Goal: Obtain resource: Download file/media

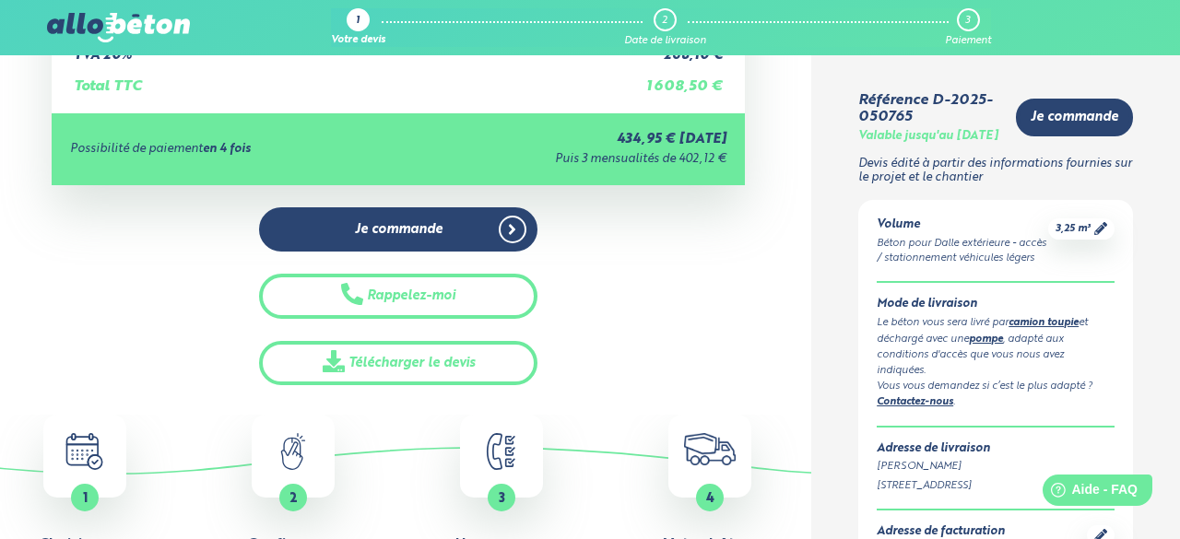
scroll to position [506, 0]
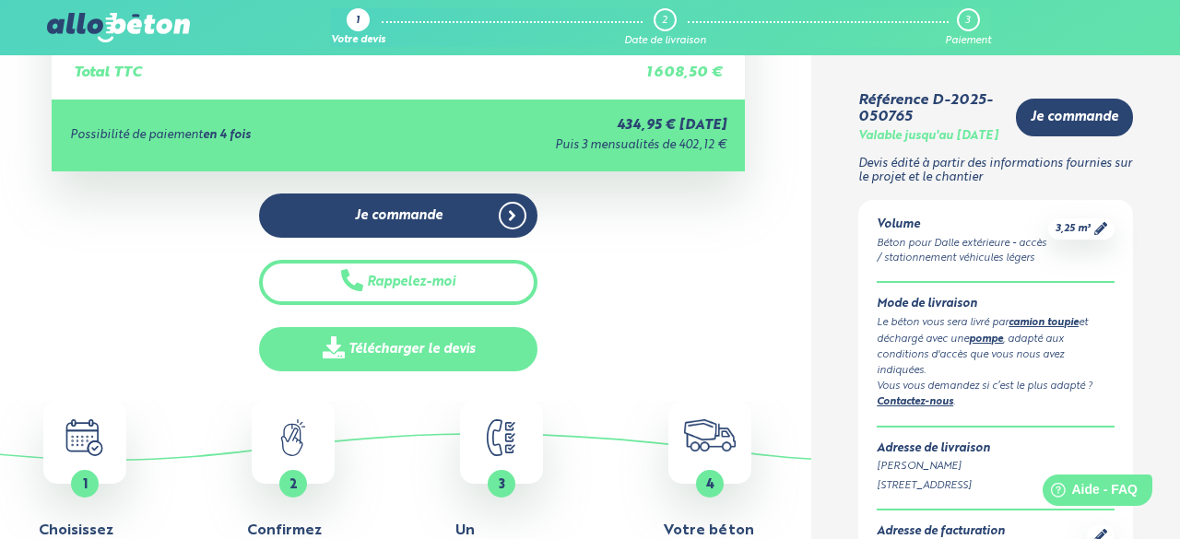
click at [462, 353] on link "Télécharger le devis" at bounding box center [398, 349] width 278 height 45
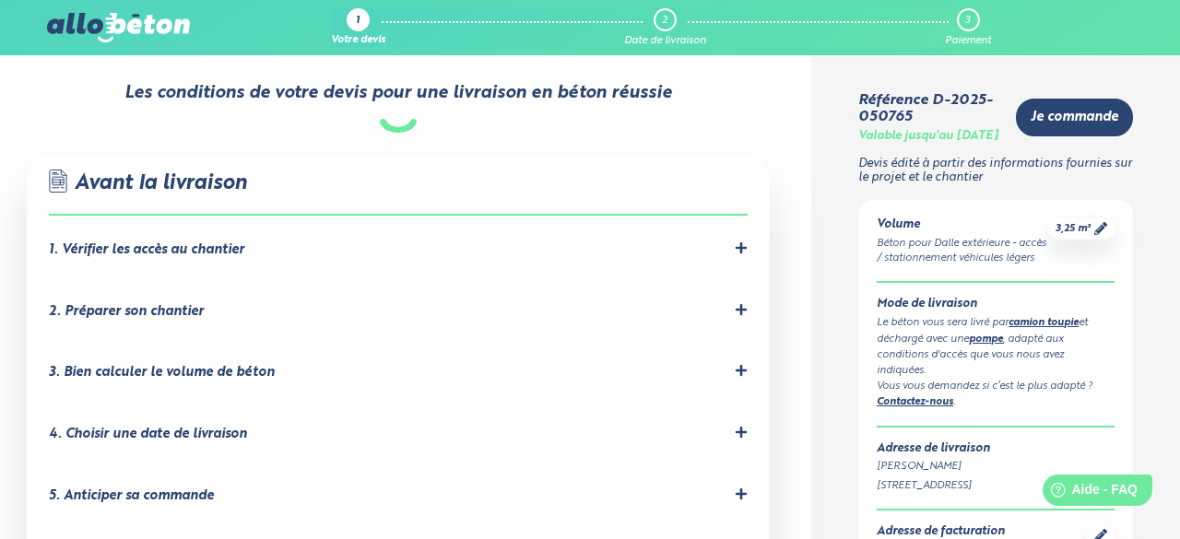
scroll to position [1138, 0]
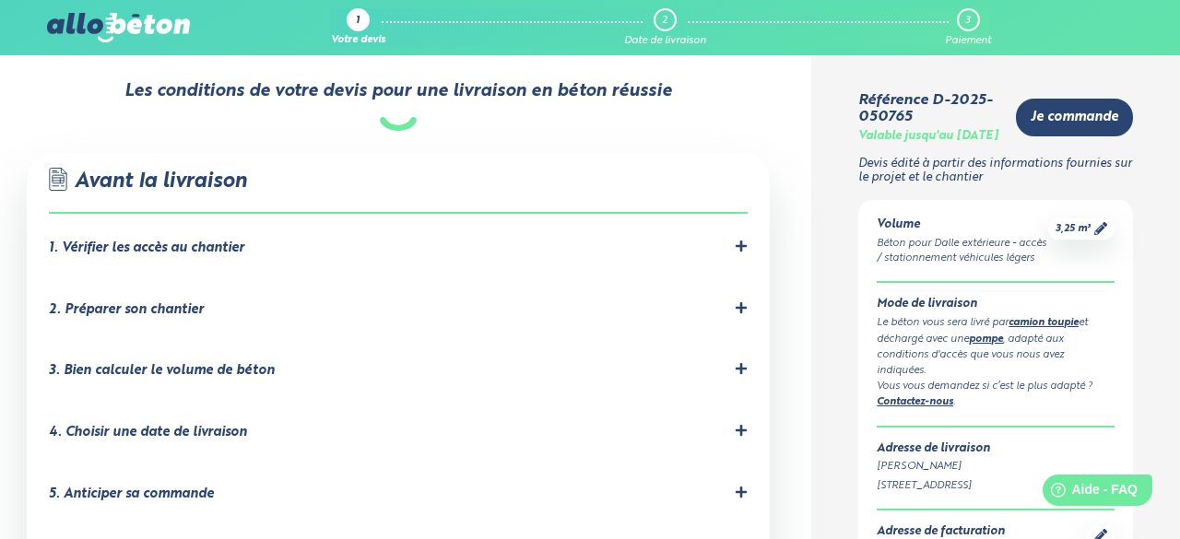
click at [739, 302] on icon at bounding box center [741, 307] width 11 height 11
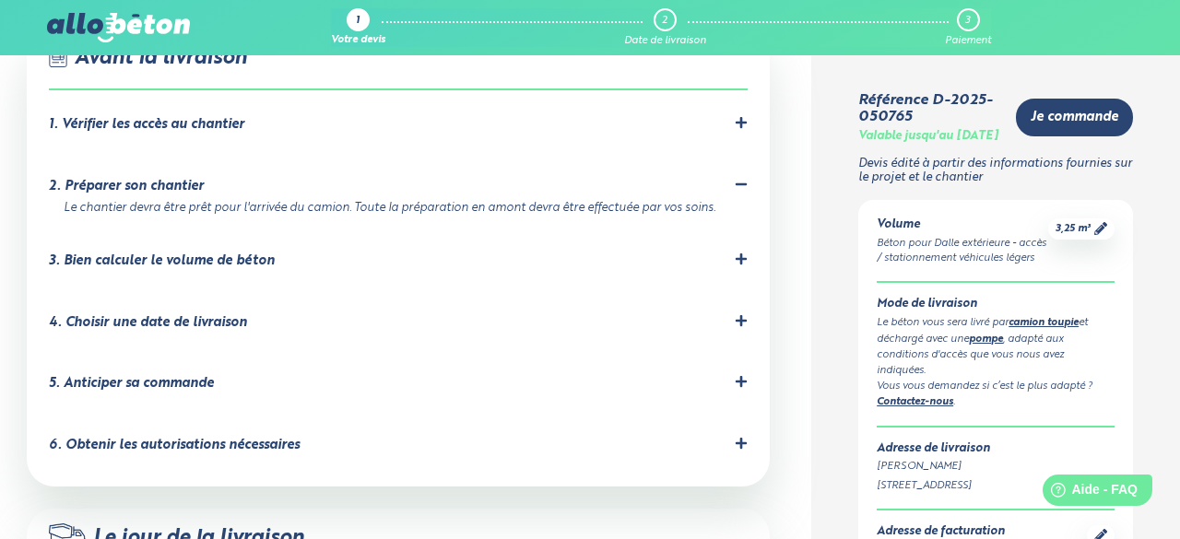
scroll to position [1261, 0]
click at [739, 253] on icon at bounding box center [741, 259] width 13 height 13
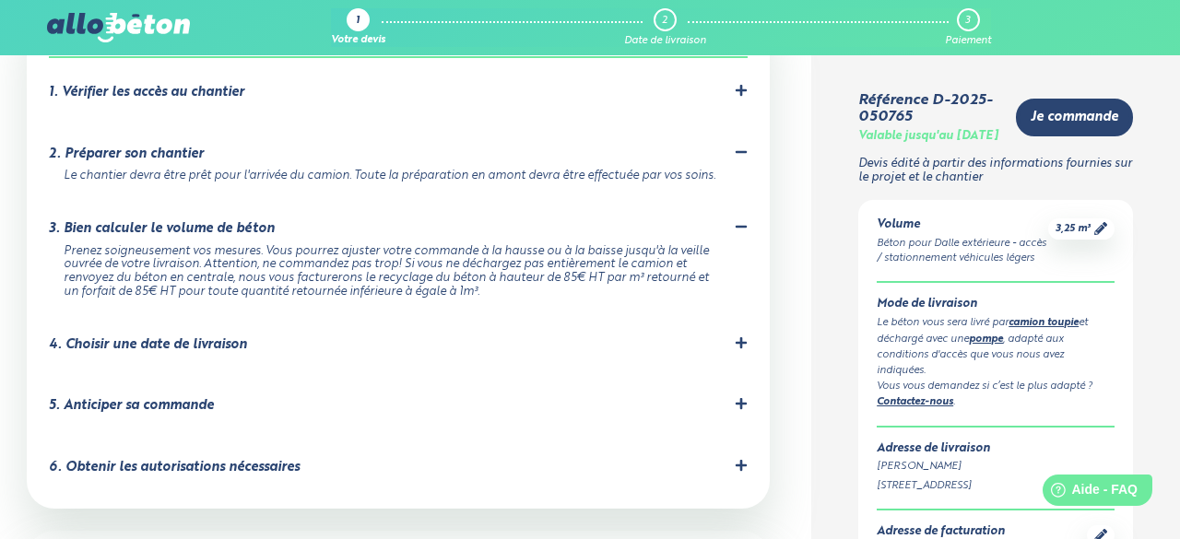
scroll to position [1295, 0]
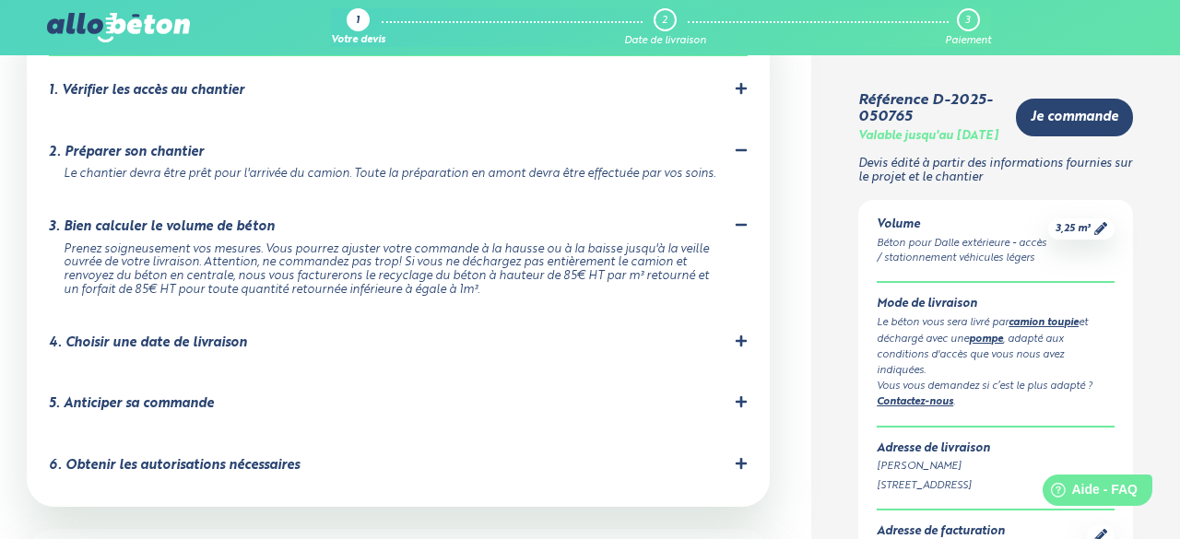
click at [739, 335] on icon at bounding box center [741, 341] width 13 height 13
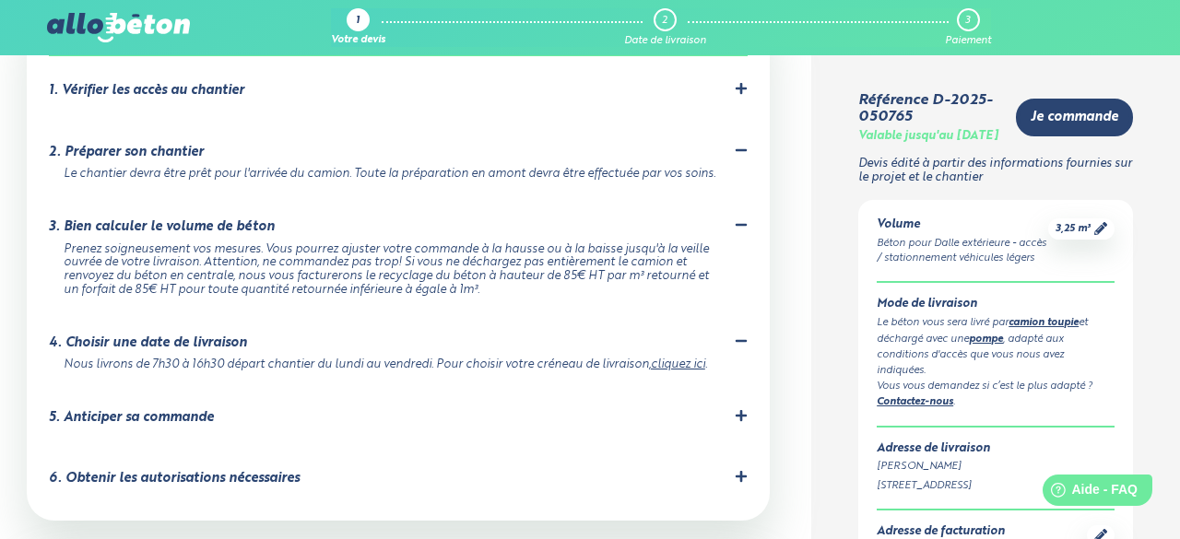
click at [739, 413] on div at bounding box center [741, 418] width 13 height 18
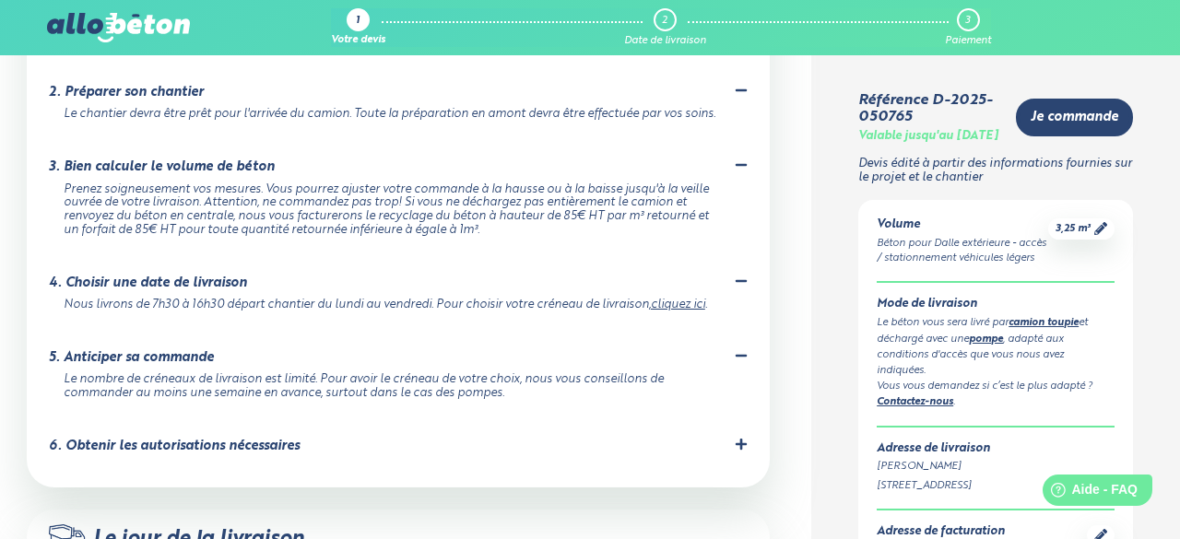
scroll to position [1358, 0]
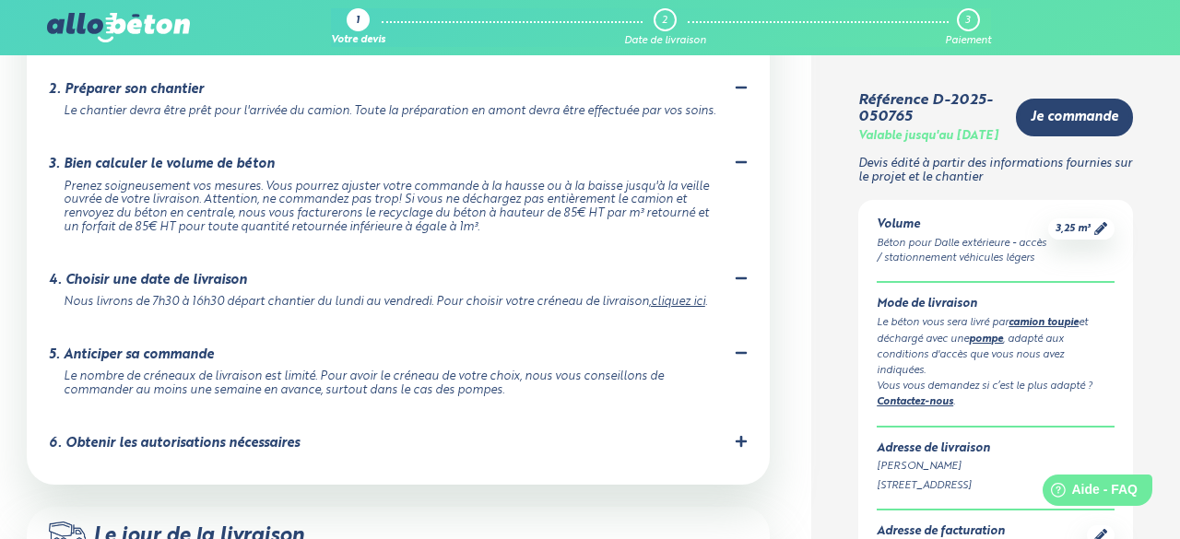
click at [741, 436] on icon at bounding box center [741, 441] width 11 height 11
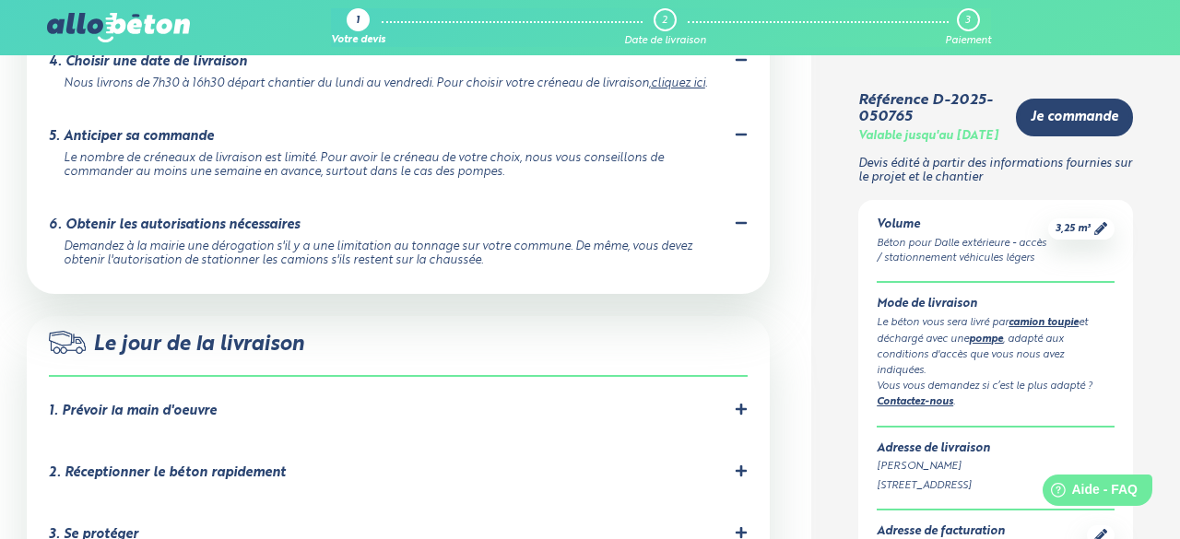
scroll to position [1578, 0]
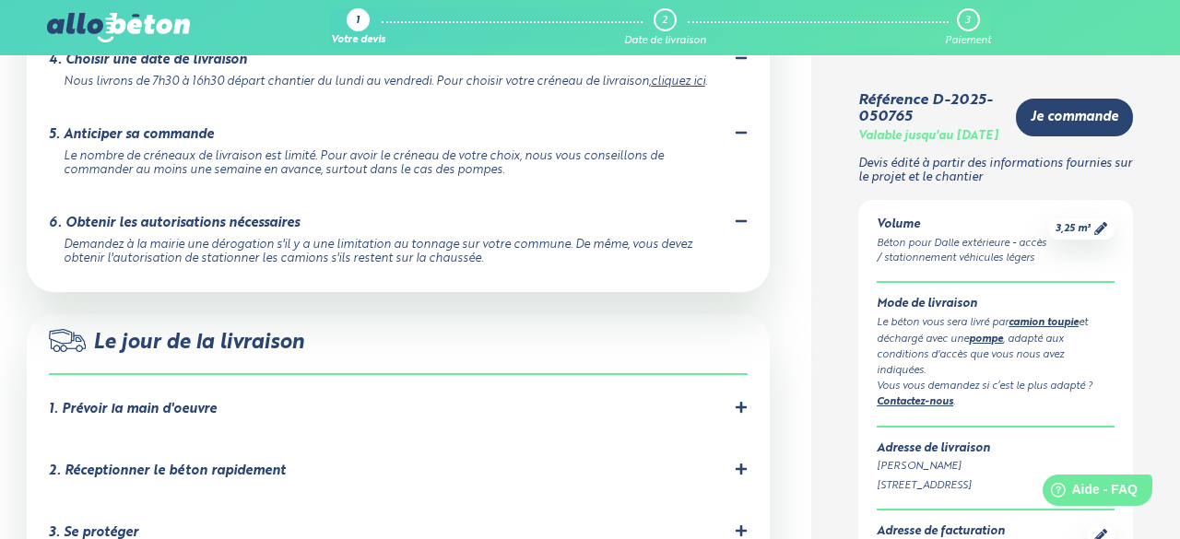
click at [741, 436] on li "1. Prévoir la main d'oeuvre [PERSON_NAME] ne propose que la livraison de béton,…" at bounding box center [398, 414] width 699 height 62
click at [733, 409] on div "1. Prévoir la main d'oeuvre" at bounding box center [398, 410] width 699 height 18
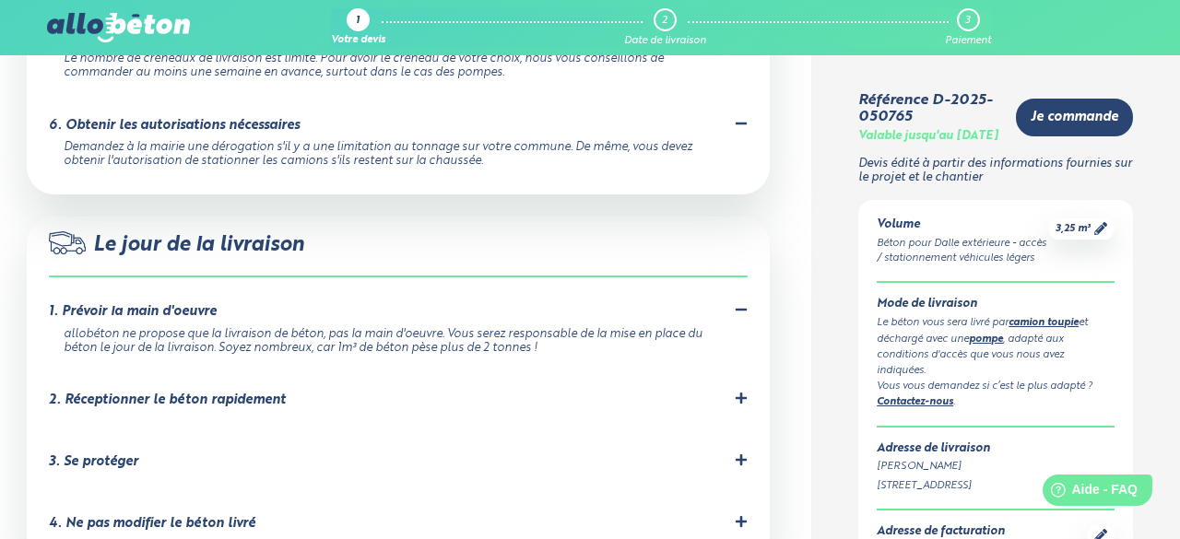
scroll to position [1680, 0]
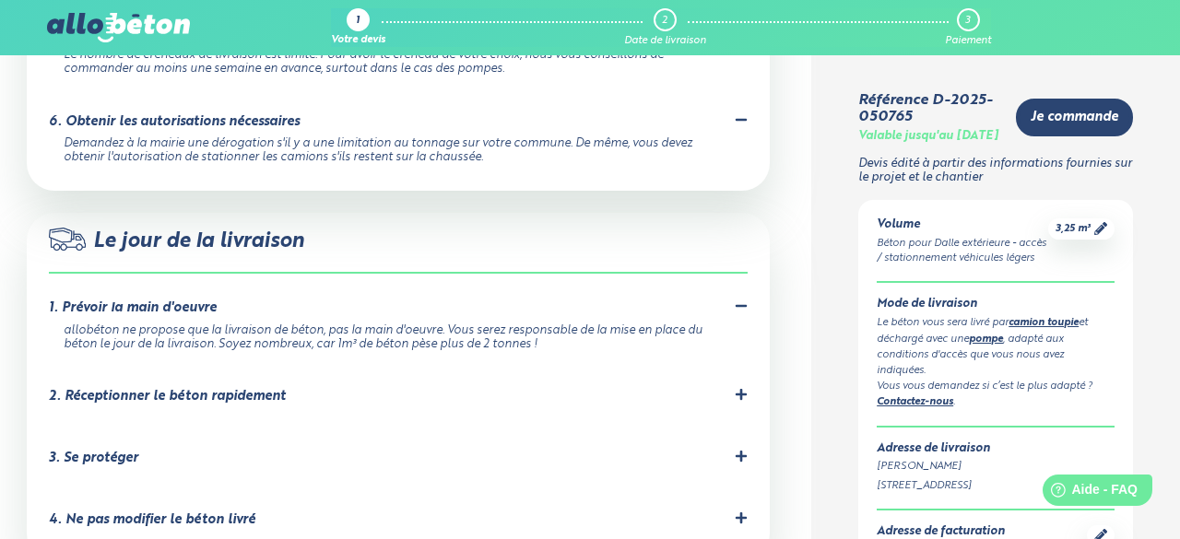
click at [739, 396] on icon at bounding box center [741, 394] width 13 height 13
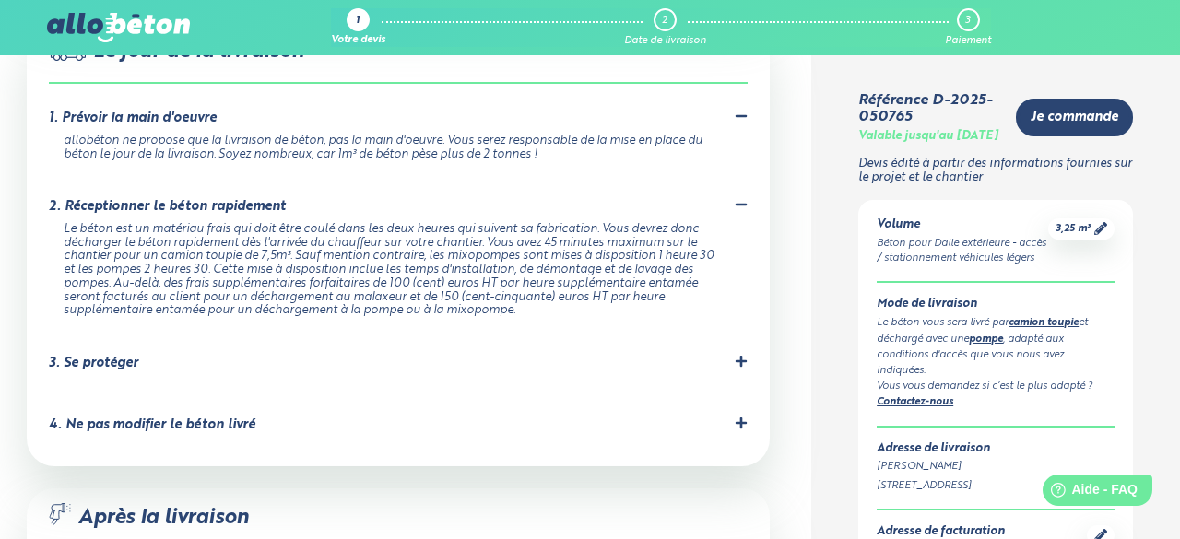
scroll to position [1871, 0]
click at [736, 361] on icon at bounding box center [741, 360] width 13 height 13
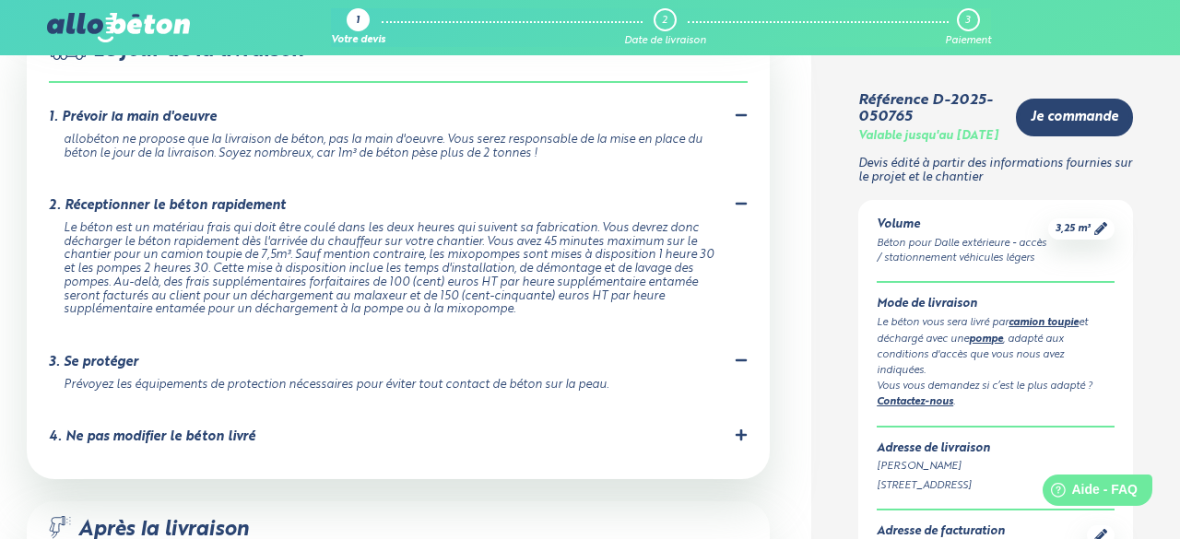
click at [739, 445] on div "4. Ne pas modifier le béton livré Le béton a été formulé précisément en central…" at bounding box center [398, 441] width 699 height 25
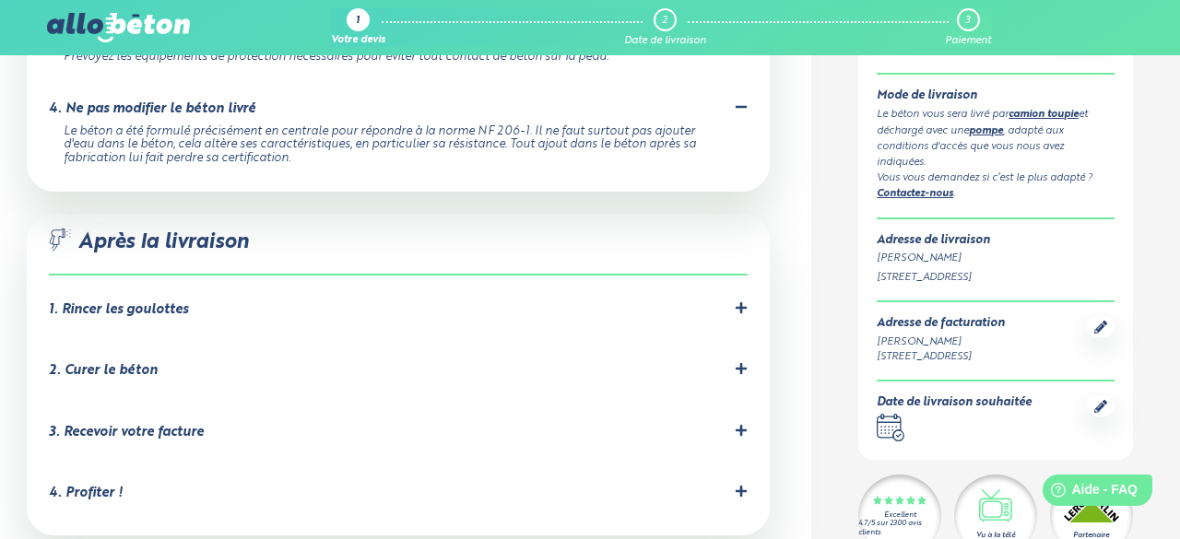
scroll to position [2204, 0]
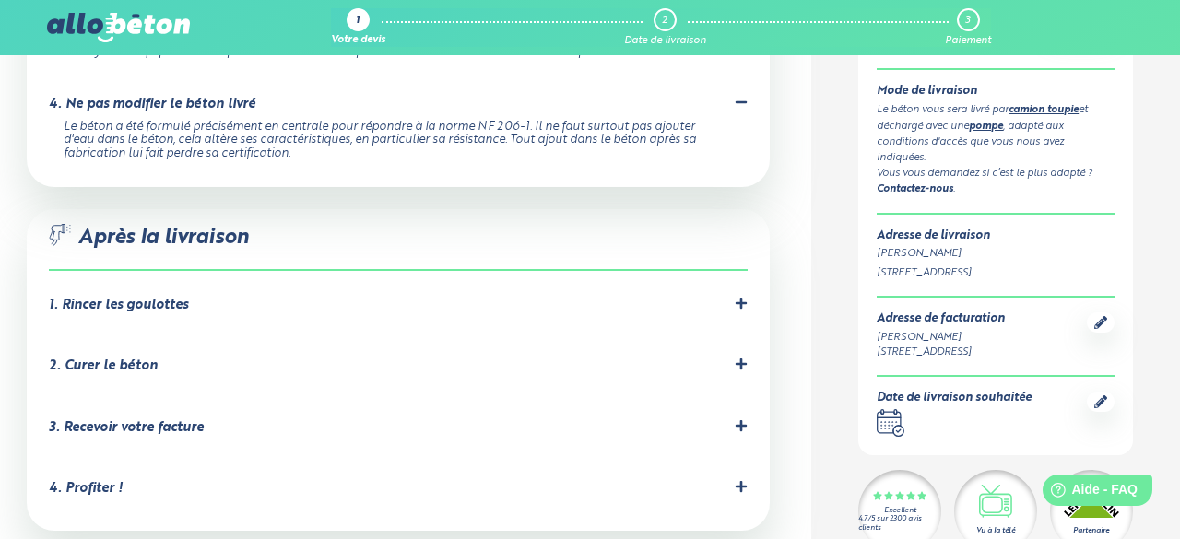
click at [743, 310] on div at bounding box center [741, 306] width 13 height 18
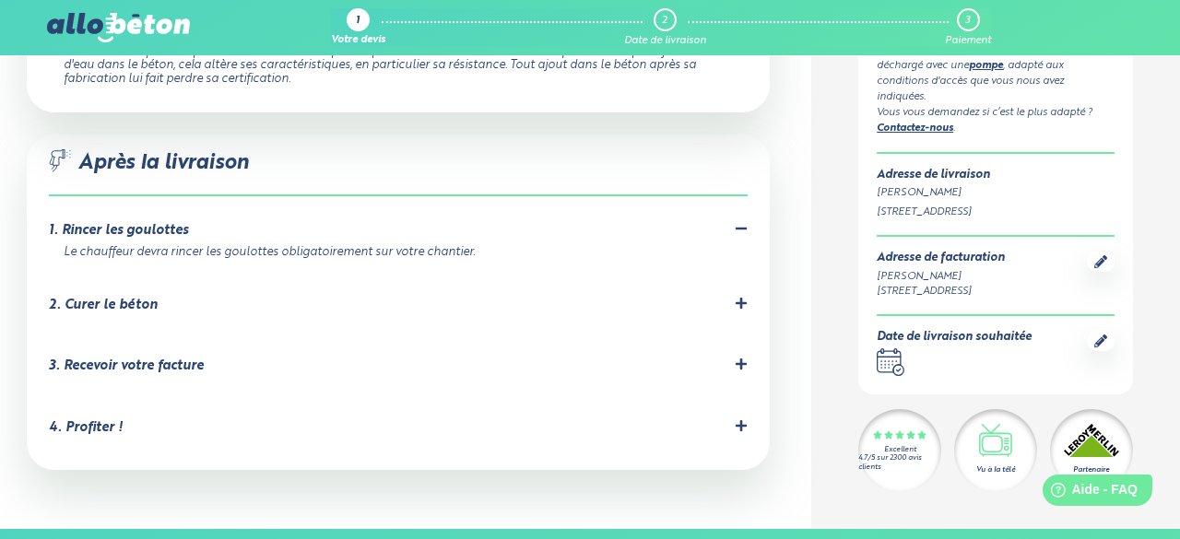
scroll to position [2283, 0]
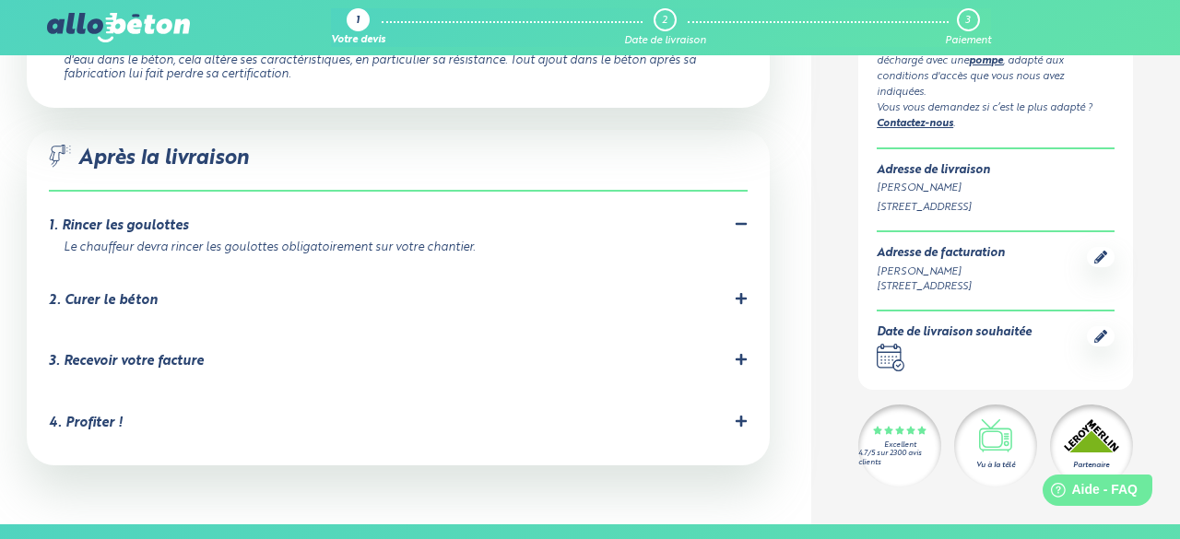
click at [743, 303] on icon at bounding box center [741, 298] width 13 height 13
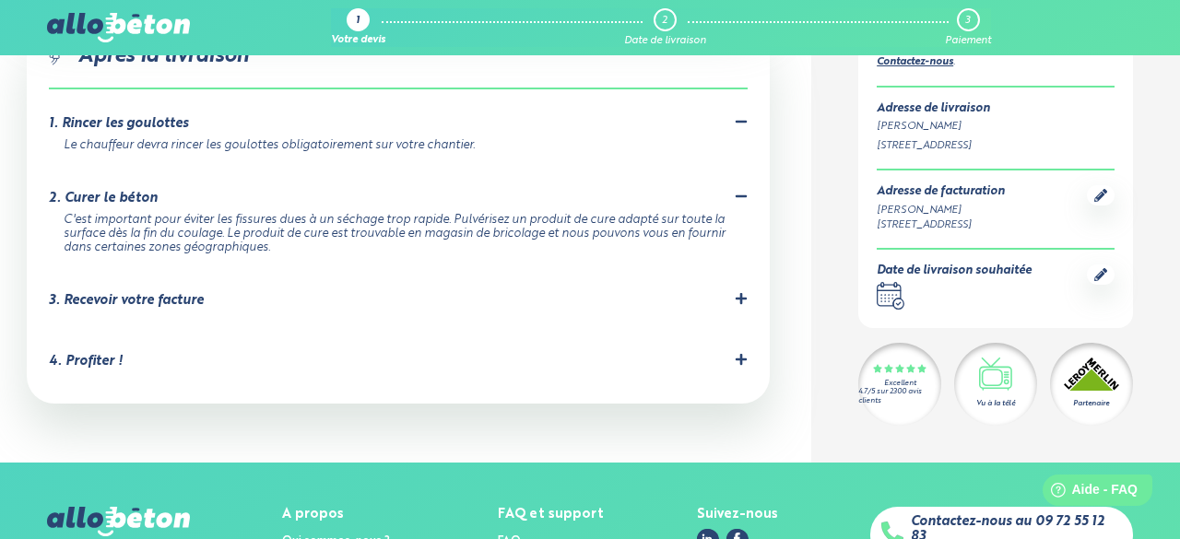
scroll to position [2388, 0]
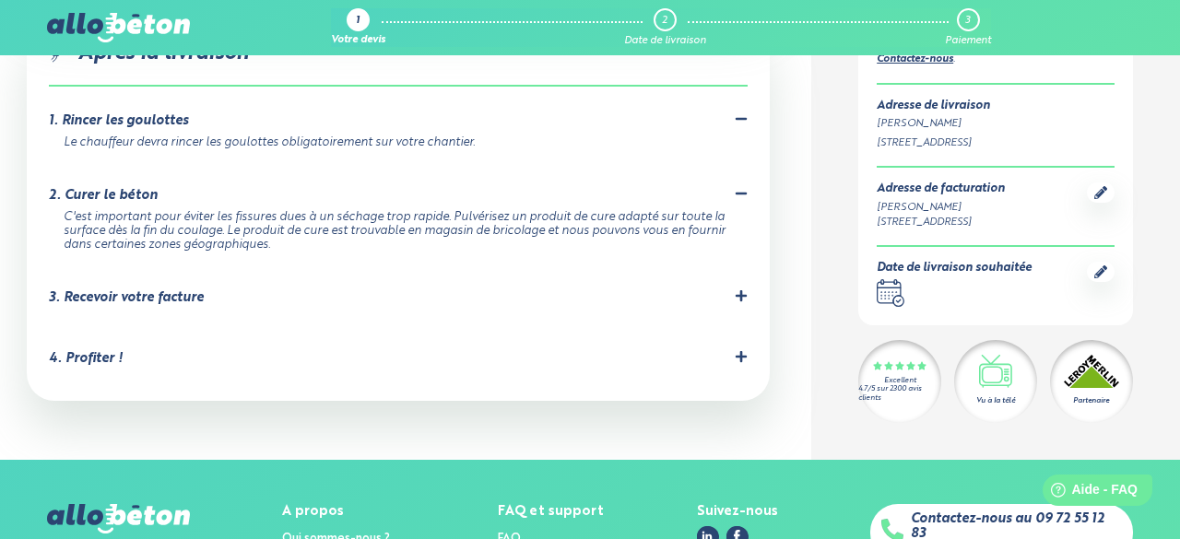
click at [750, 307] on div ".icon-after-delivery-a { fill: none; stroke: #2b4572; stroke-linecap: round; st…" at bounding box center [398, 213] width 743 height 376
click at [737, 305] on div at bounding box center [741, 299] width 13 height 18
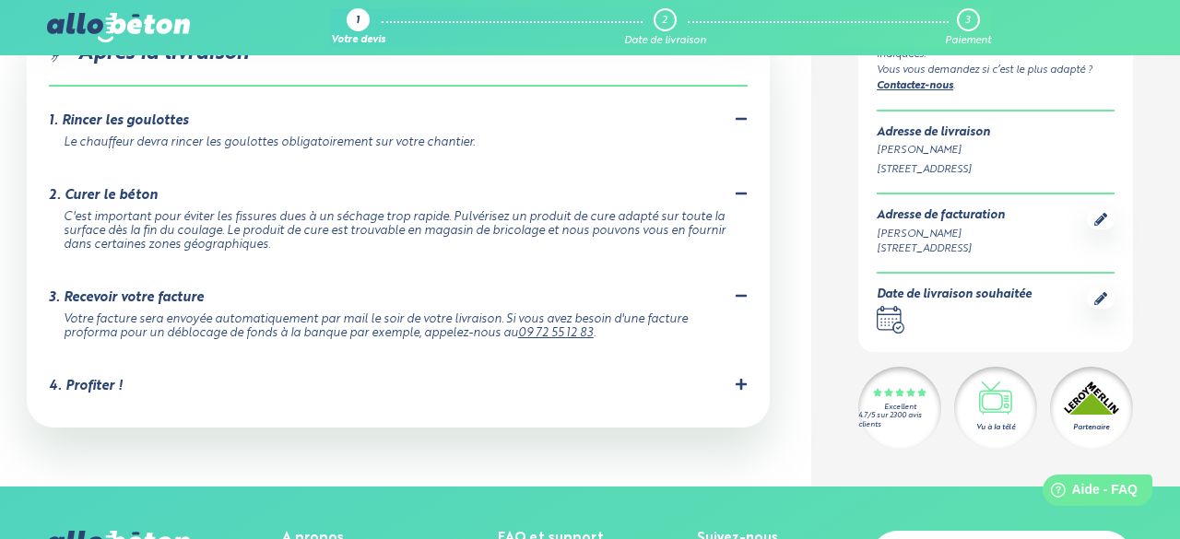
click at [741, 395] on div at bounding box center [741, 387] width 13 height 18
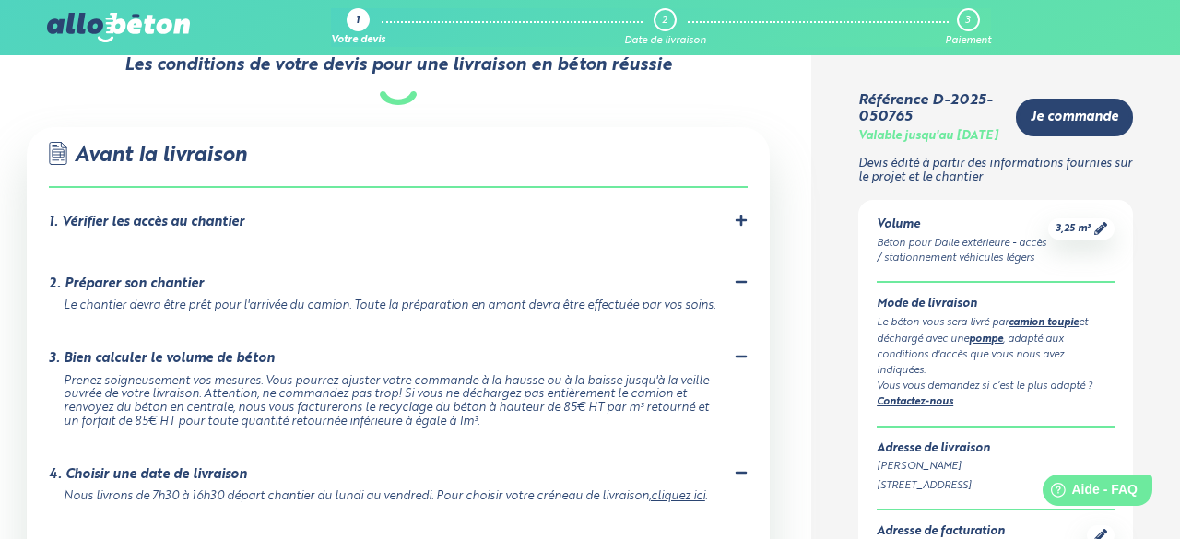
scroll to position [1105, 0]
